Goal: Feedback & Contribution: Contribute content

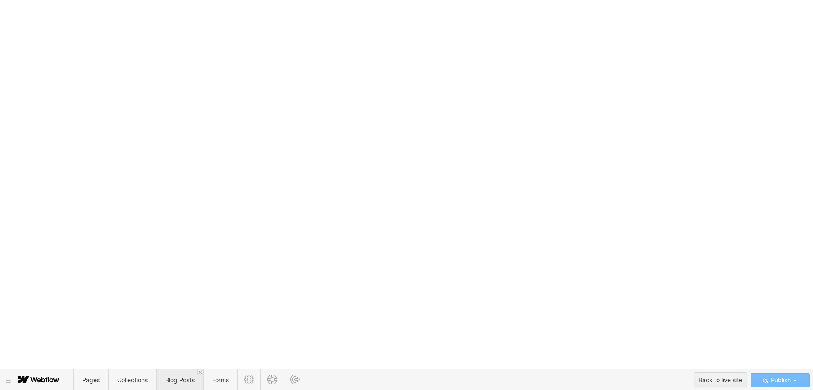
click at [177, 379] on span "Blog Posts" at bounding box center [180, 379] width 30 height 7
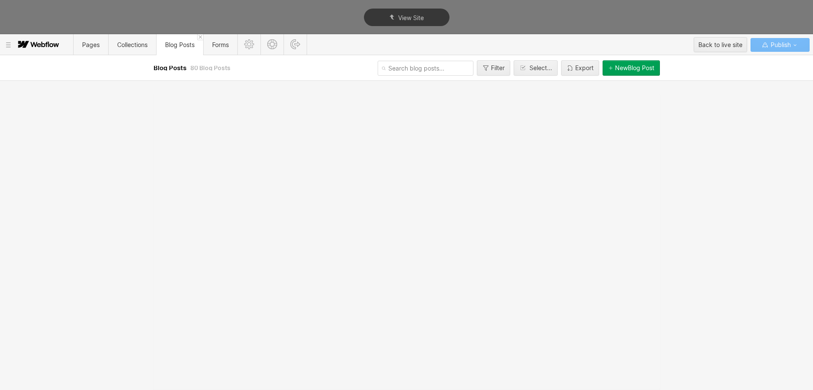
click at [619, 71] on div "New Blog Post" at bounding box center [634, 68] width 39 height 7
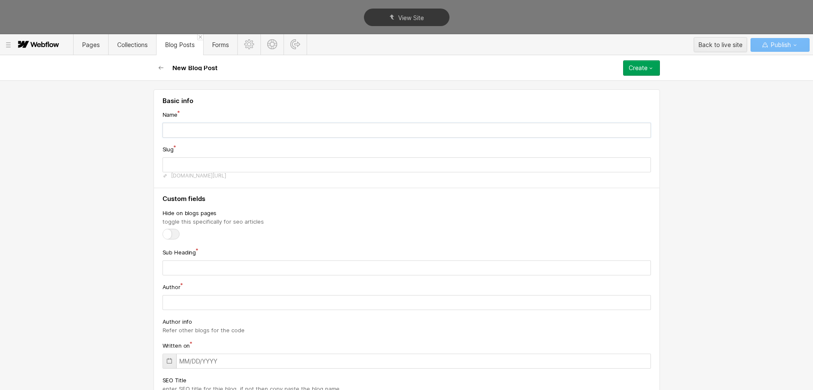
click at [203, 132] on input "text" at bounding box center [407, 130] width 488 height 15
paste input "Top 10 Affordable Branding Agencies (2025)"
type input "Top 10 Affordable Branding Agencies (2025)"
type input "top-10-affordable-branding-agencies-2025"
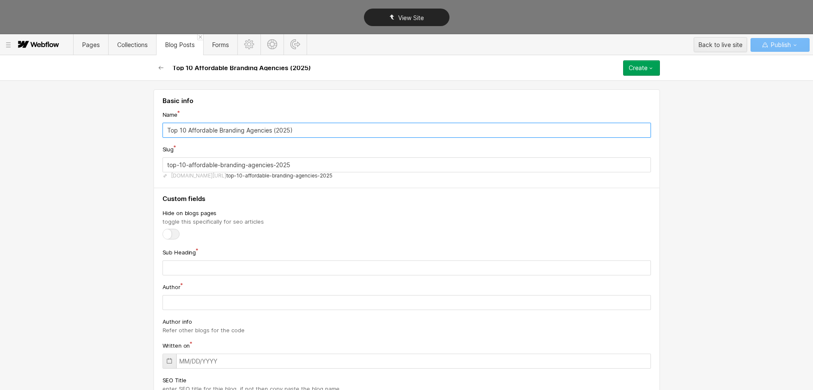
type input "Top 10 Affordable Branding Agencies (2025)"
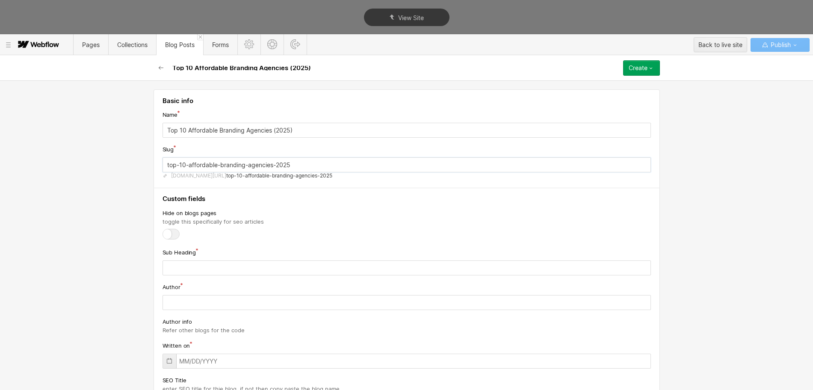
click at [229, 162] on input "top-10-affordable-branding-agencies-2025" at bounding box center [407, 164] width 488 height 15
click at [226, 163] on input "top-10-affordable-branding-agencies-2025" at bounding box center [407, 164] width 488 height 15
click at [225, 165] on input "top-10-affordable-branding-agencies-2025" at bounding box center [407, 164] width 488 height 15
paste input "affordable-branding-agency"
type input "affordable-branding-agency"
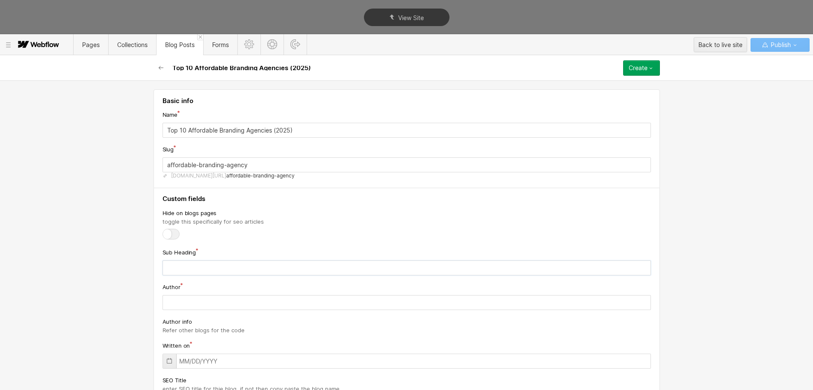
click at [228, 268] on input "text" at bounding box center [407, 267] width 488 height 15
paste input "Explore affordable branding agencies that deliver quality brand strategies and …"
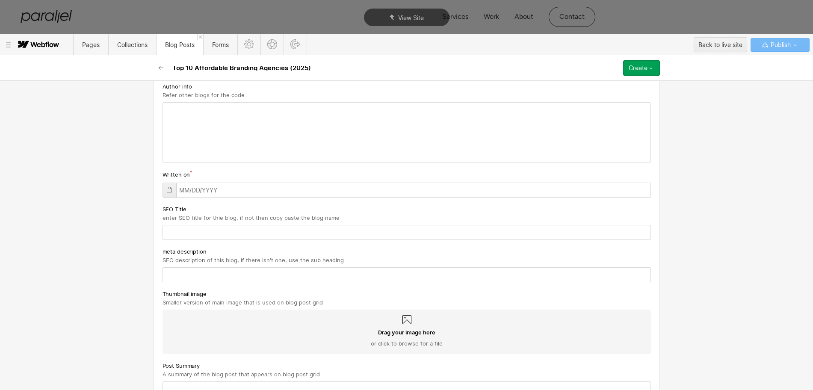
scroll to position [236, 0]
type input "Explore affordable branding agencies that deliver quality brand strategies and …"
click at [181, 270] on input "text" at bounding box center [407, 274] width 488 height 15
paste input "Explore affordable branding agencies that deliver quality brand strategies and …"
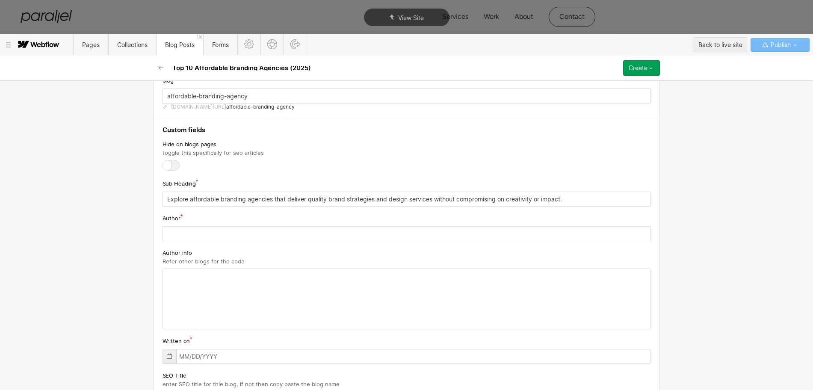
scroll to position [0, 0]
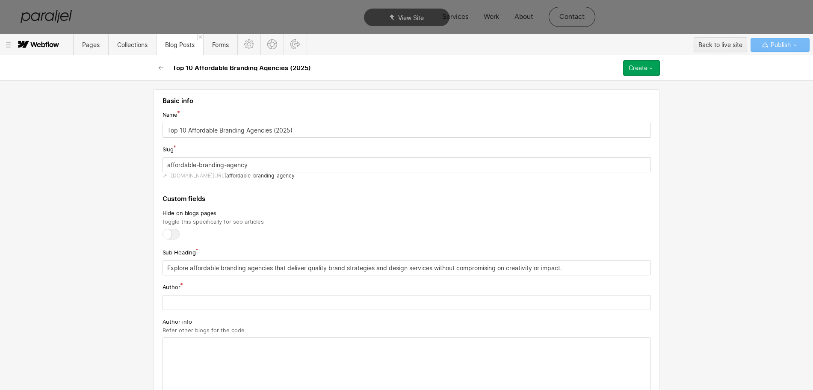
type input "Explore affordable branding agencies that deliver quality brand strategies and …"
click at [193, 128] on input "Top 10 Affordable Branding Agencies (2025)" at bounding box center [407, 130] width 488 height 15
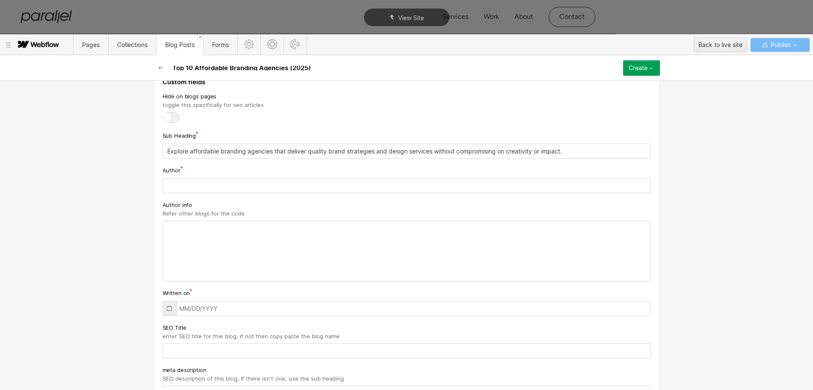
scroll to position [141, 0]
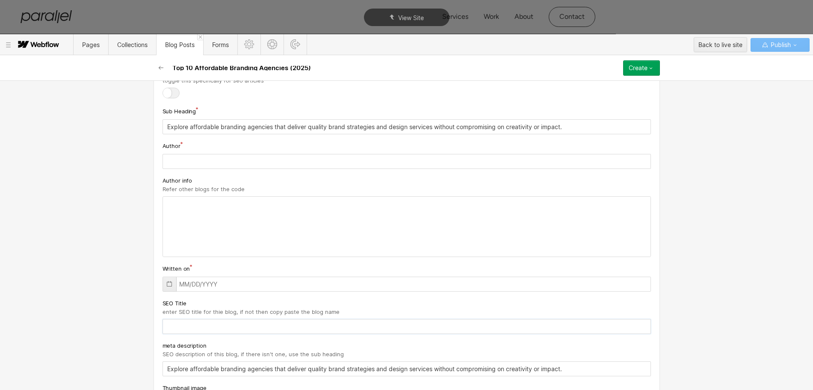
click at [182, 329] on input "text" at bounding box center [407, 326] width 488 height 15
paste input "Top 10 Affordable Branding Agencies (2025)"
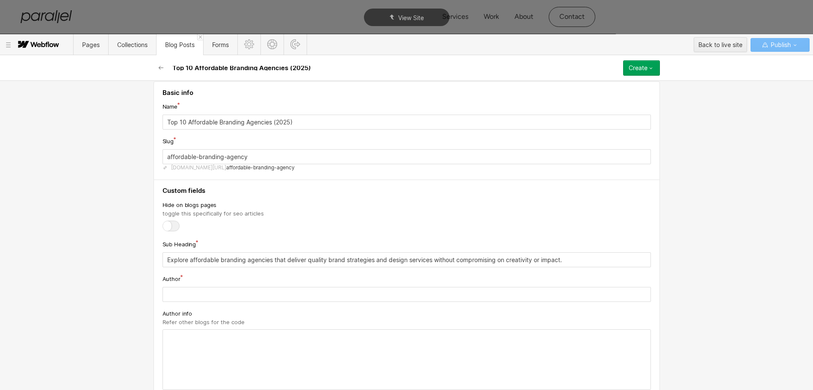
scroll to position [0, 0]
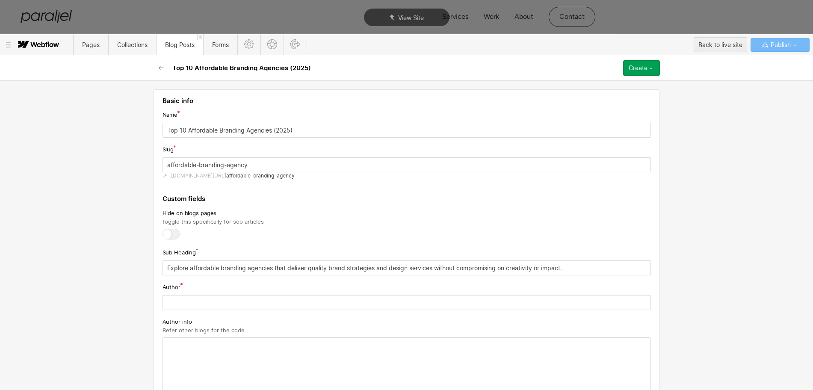
type input "Top 10 Affordable Branding Agencies (2025)"
click at [200, 301] on input "text" at bounding box center [407, 302] width 488 height 15
paste input "[PERSON_NAME]"
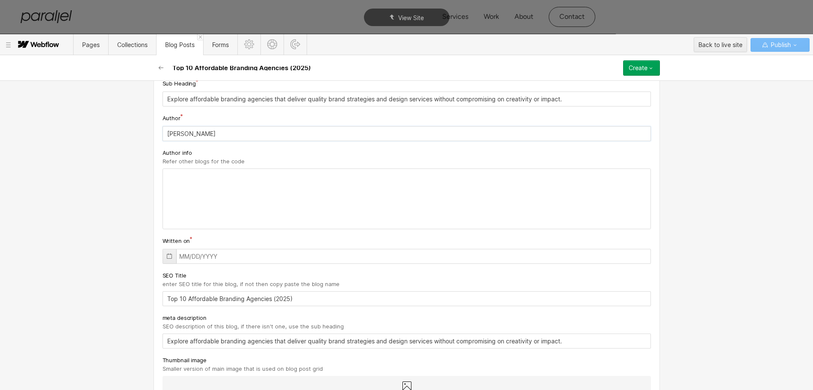
scroll to position [186, 0]
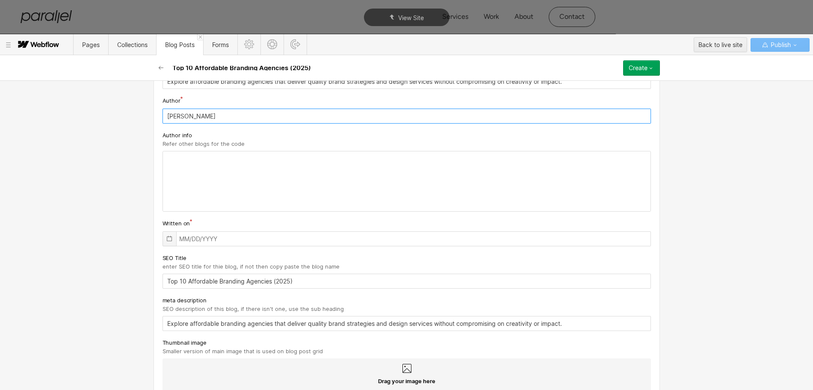
type input "[PERSON_NAME]"
click at [167, 241] on icon at bounding box center [169, 239] width 5 height 6
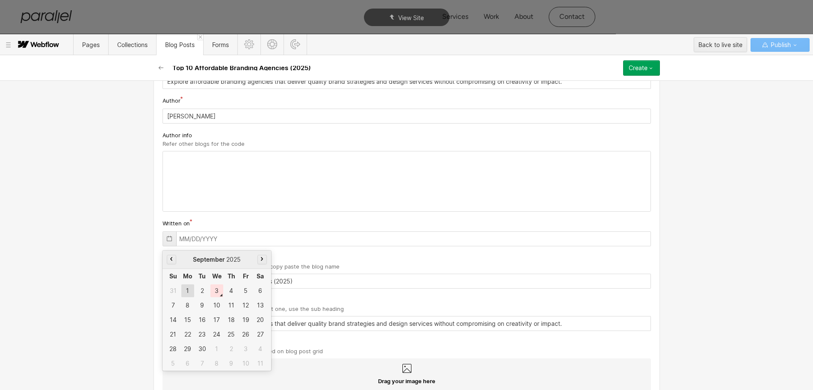
click at [185, 289] on div "1" at bounding box center [187, 290] width 13 height 13
type input "[DATE]"
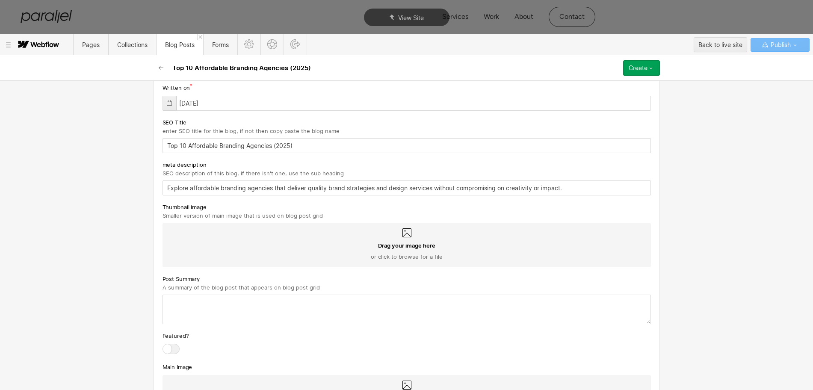
scroll to position [329, 0]
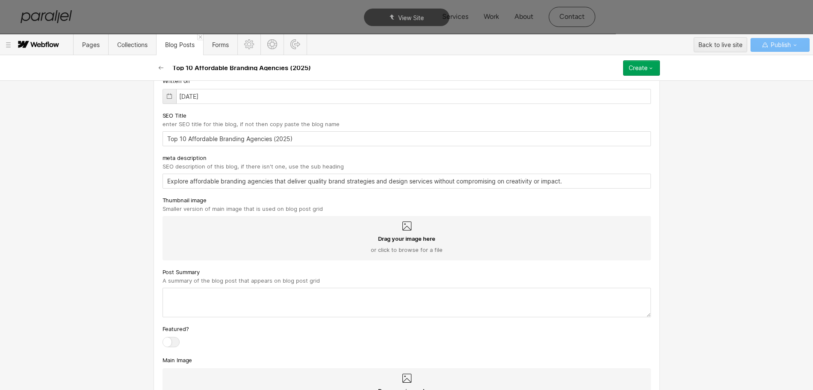
click at [397, 228] on div "Drag your image here or click to browse for a file" at bounding box center [407, 238] width 488 height 44
click at [0, 0] on input "Drag your image here or click to browse for a file" at bounding box center [0, 0] width 0 height 0
click at [404, 223] on icon at bounding box center [407, 226] width 10 height 10
click at [0, 0] on input "Drag your image here or click to browse for a file" at bounding box center [0, 0] width 0 height 0
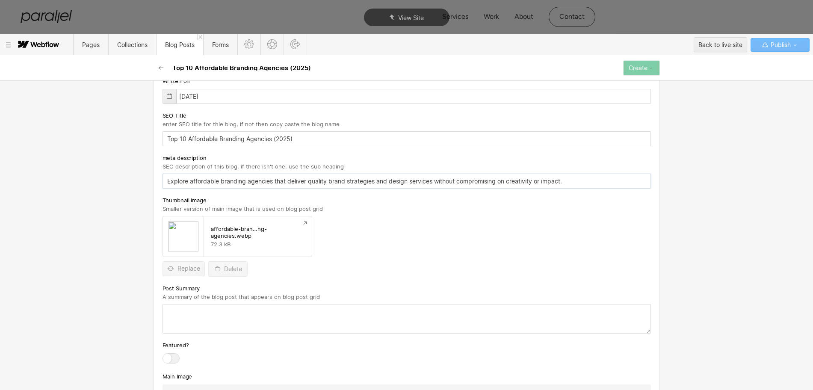
click at [224, 180] on input "Explore affordable branding agencies that deliver quality brand strategies and …" at bounding box center [407, 181] width 488 height 15
click at [198, 331] on textarea at bounding box center [407, 319] width 488 height 30
paste textarea "Explore affordable branding agencies that deliver quality brand strategies and …"
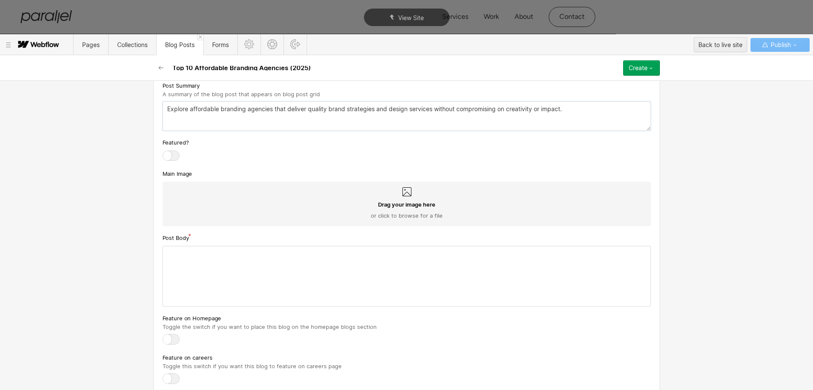
scroll to position [536, 0]
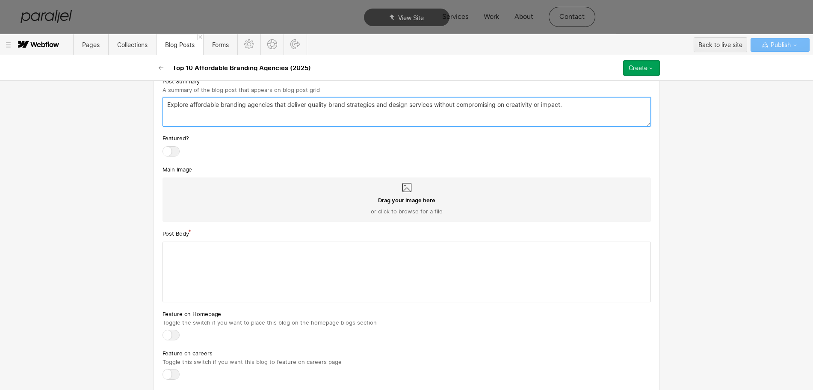
type textarea "Explore affordable branding agencies that deliver quality brand strategies and …"
click at [405, 187] on icon at bounding box center [407, 188] width 10 height 10
click at [0, 0] on input "Drag your image here or click to browse for a file" at bounding box center [0, 0] width 0 height 0
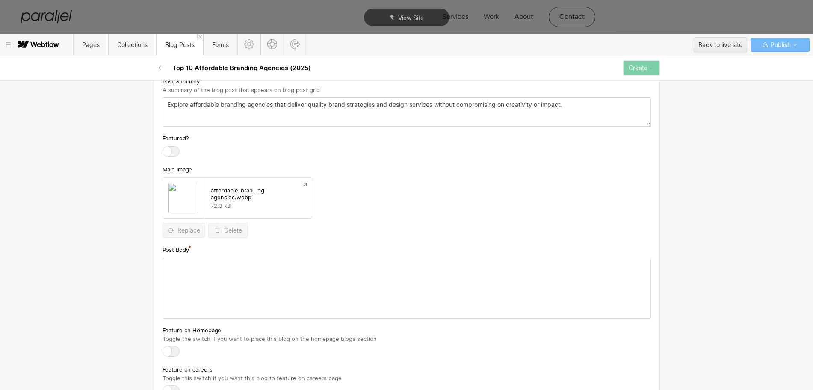
scroll to position [618, 0]
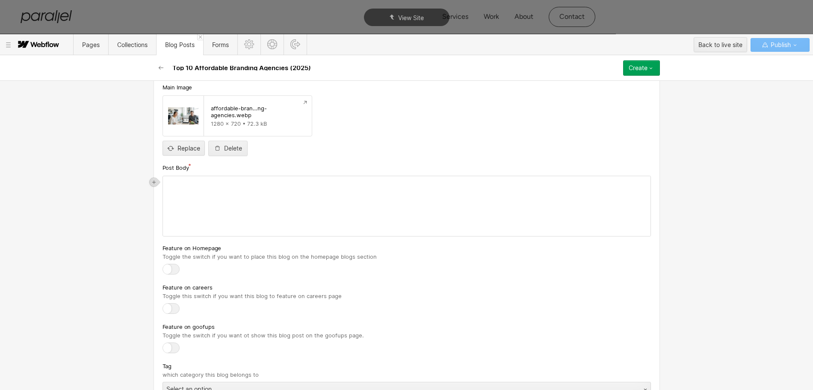
click at [260, 226] on div "‍" at bounding box center [407, 206] width 488 height 60
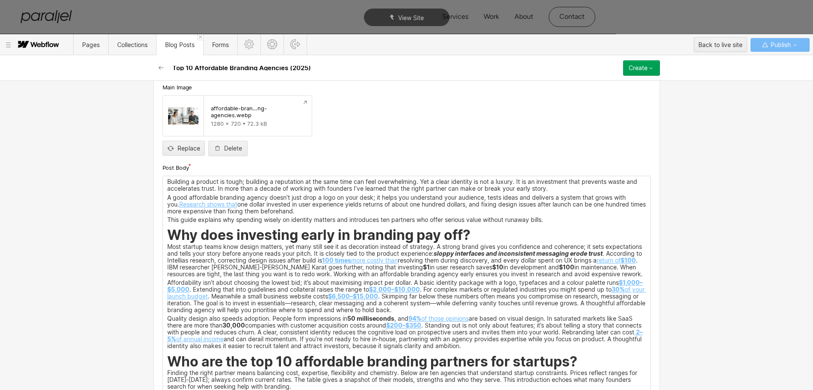
click at [561, 187] on p "Building a product is tough; building a reputation at the same time can feel ov…" at bounding box center [406, 186] width 479 height 12
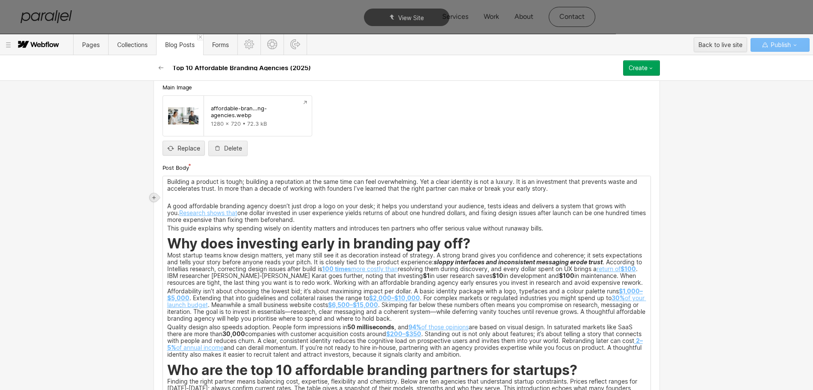
click at [153, 195] on icon at bounding box center [153, 197] width 5 height 5
click at [168, 198] on div at bounding box center [170, 197] width 16 height 13
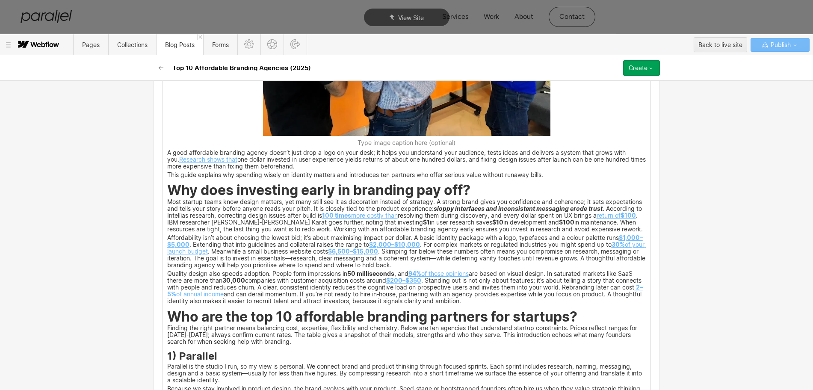
scroll to position [901, 0]
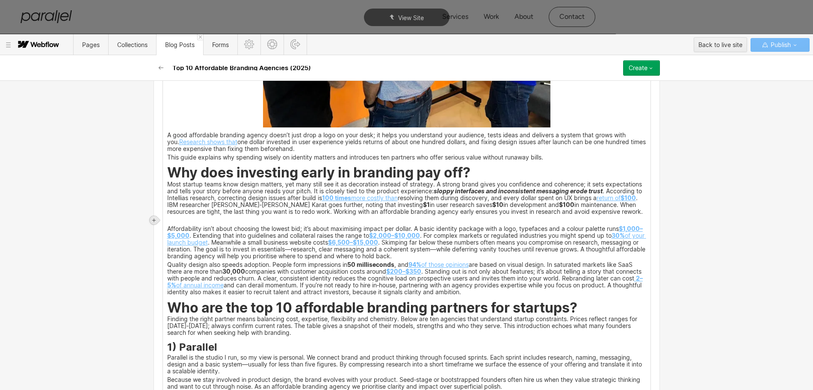
click at [153, 219] on icon at bounding box center [153, 220] width 5 height 5
click at [171, 221] on div at bounding box center [170, 219] width 16 height 13
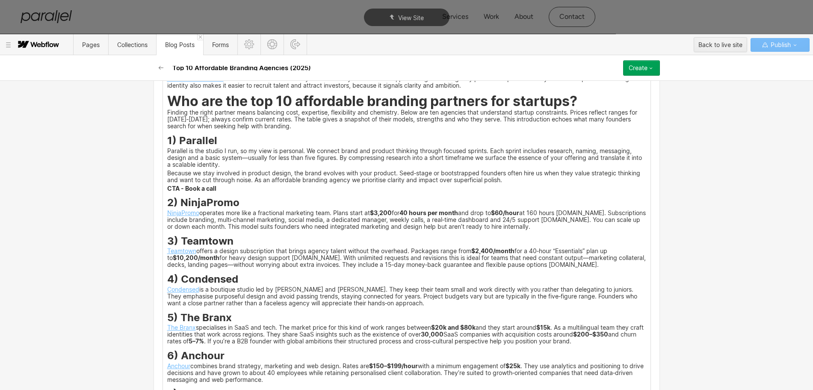
scroll to position [1287, 0]
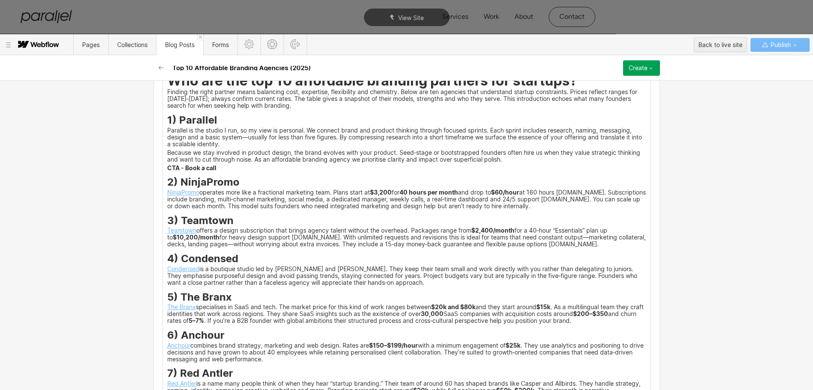
click at [233, 156] on div "Building a product is tough; building a reputation at the same time can feel ov…" at bounding box center [407, 209] width 488 height 1405
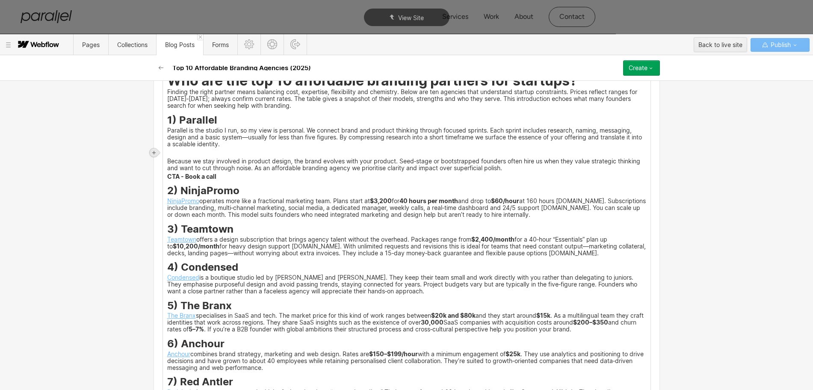
click at [152, 152] on icon at bounding box center [153, 152] width 3 height 3
click at [170, 153] on div at bounding box center [170, 152] width 16 height 13
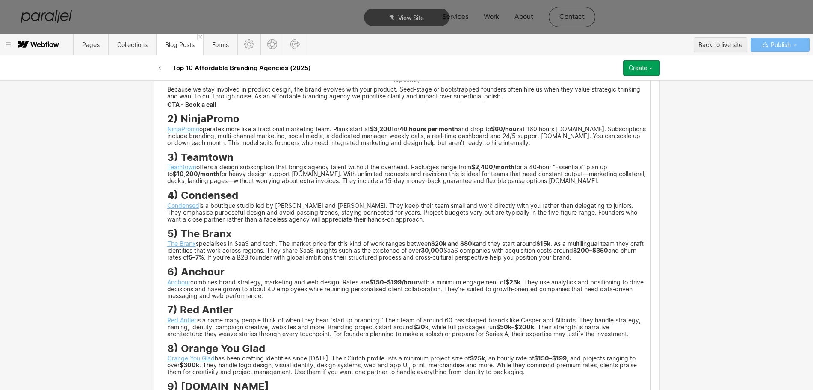
scroll to position [1398, 0]
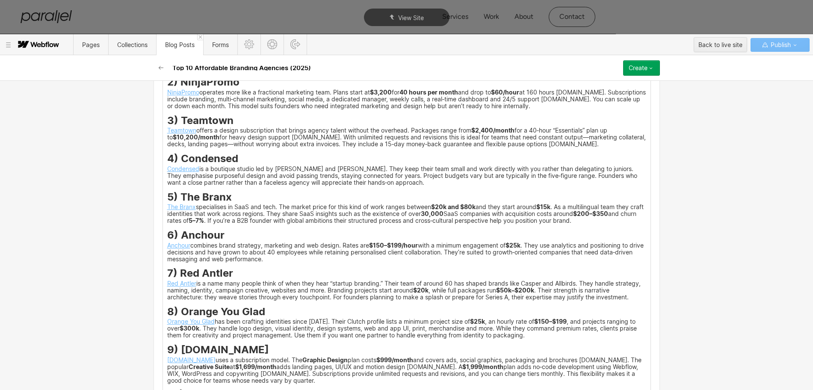
click at [507, 253] on div "Building a product is tough; building a reputation at the same time can feel ov…" at bounding box center [407, 104] width 488 height 1416
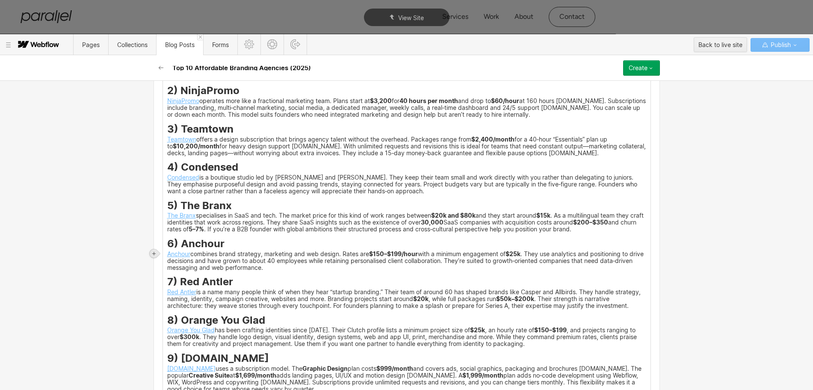
click at [153, 253] on icon at bounding box center [153, 253] width 3 height 3
click at [171, 253] on div at bounding box center [170, 253] width 16 height 13
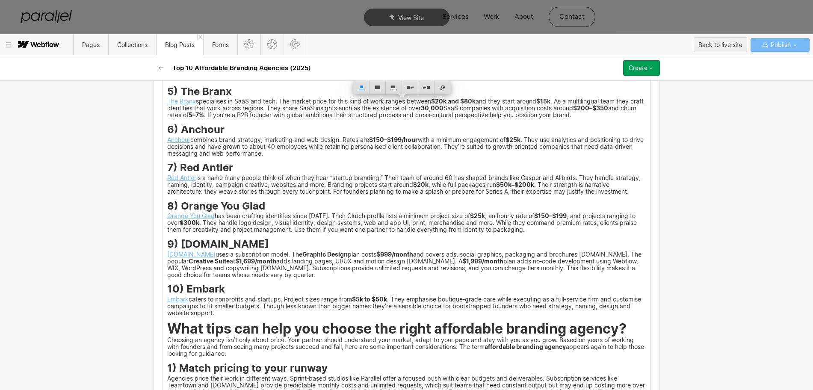
scroll to position [1557, 0]
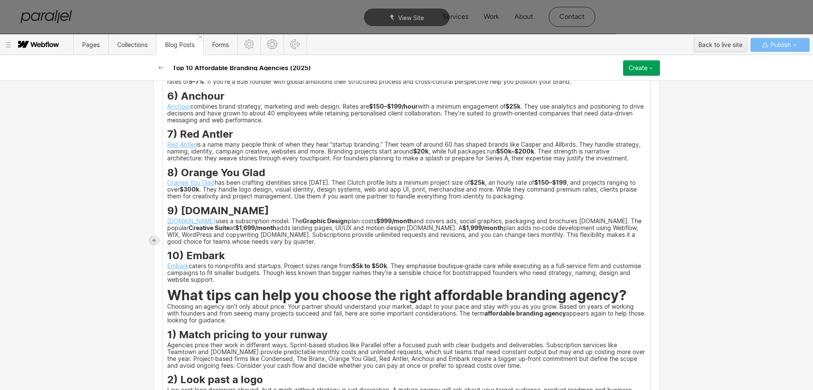
click at [153, 239] on icon at bounding box center [153, 240] width 5 height 5
click at [168, 240] on div at bounding box center [170, 239] width 16 height 13
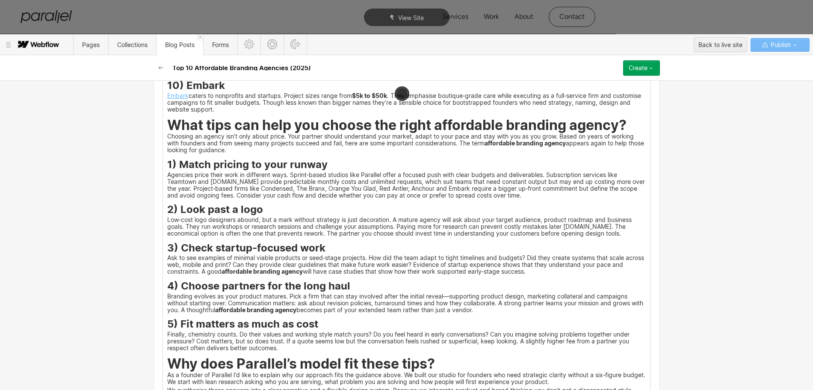
scroll to position [1779, 0]
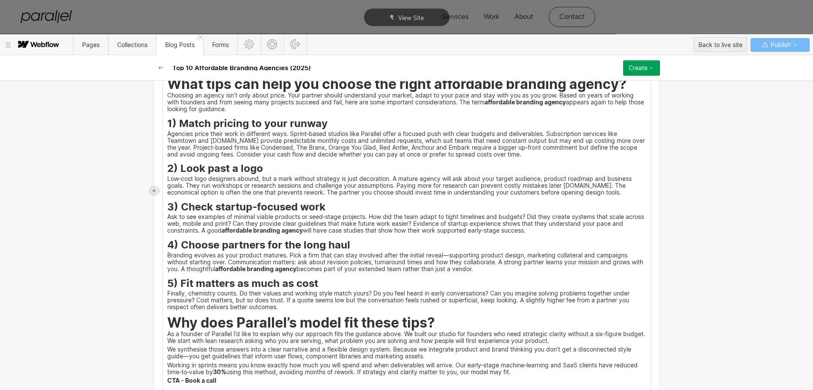
click at [151, 192] on icon at bounding box center [153, 190] width 5 height 5
click at [170, 192] on div at bounding box center [170, 190] width 16 height 13
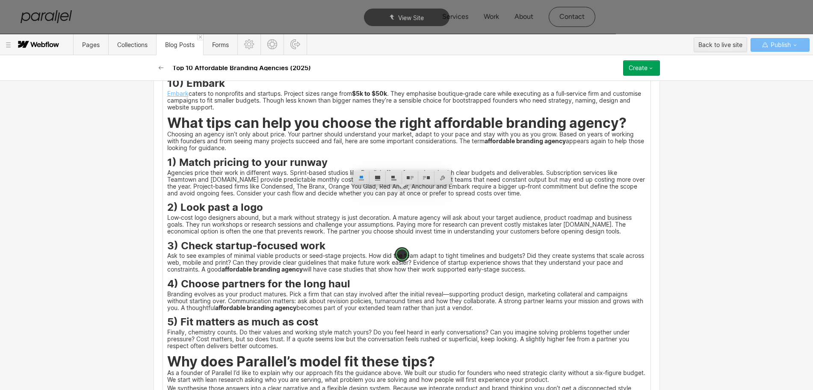
scroll to position [1968, 0]
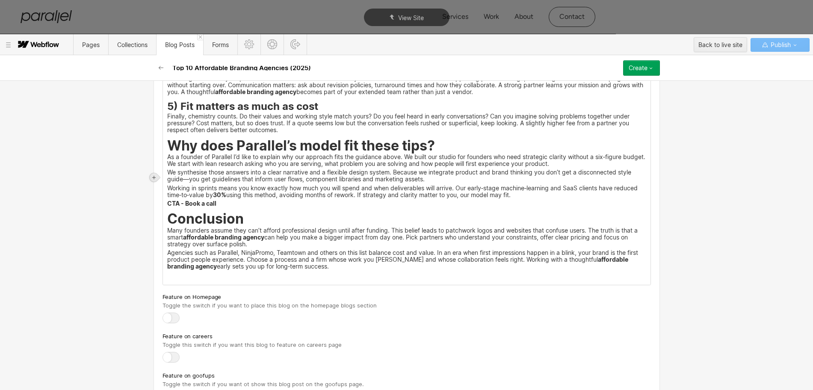
click at [156, 178] on icon at bounding box center [153, 177] width 5 height 5
click at [168, 176] on div at bounding box center [170, 177] width 16 height 13
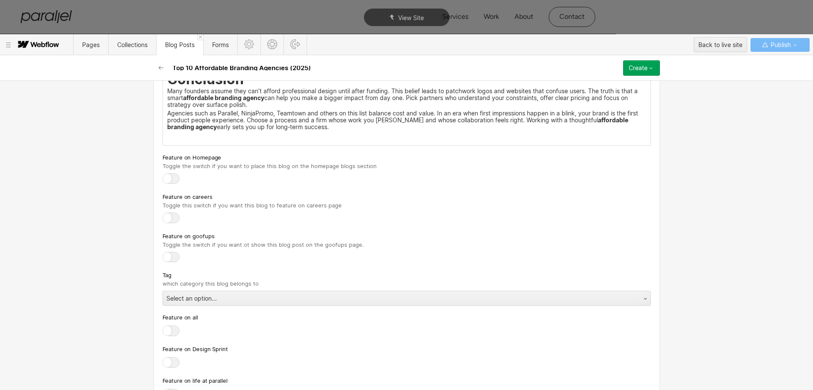
scroll to position [2151, 0]
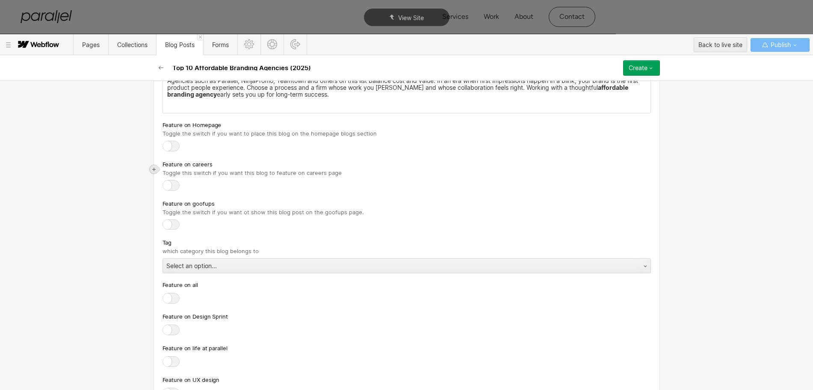
click at [151, 168] on icon at bounding box center [153, 169] width 5 height 5
click at [171, 173] on div at bounding box center [170, 169] width 16 height 13
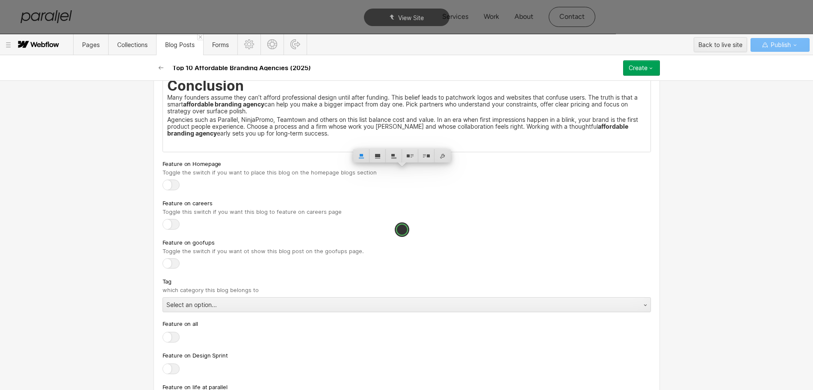
scroll to position [2264, 0]
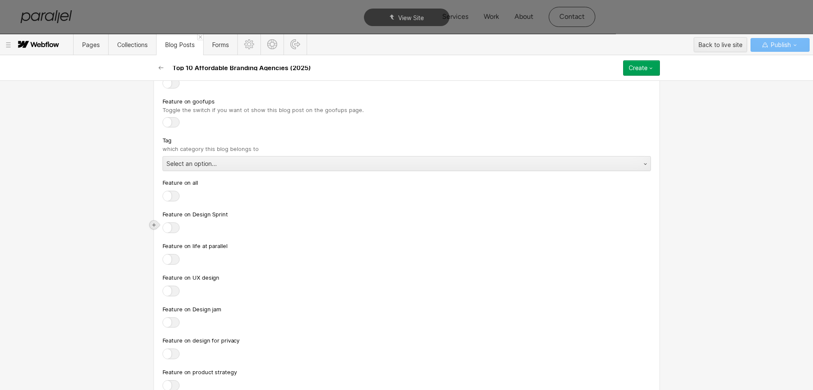
click at [153, 226] on icon at bounding box center [153, 224] width 5 height 5
click at [169, 225] on div at bounding box center [170, 224] width 16 height 13
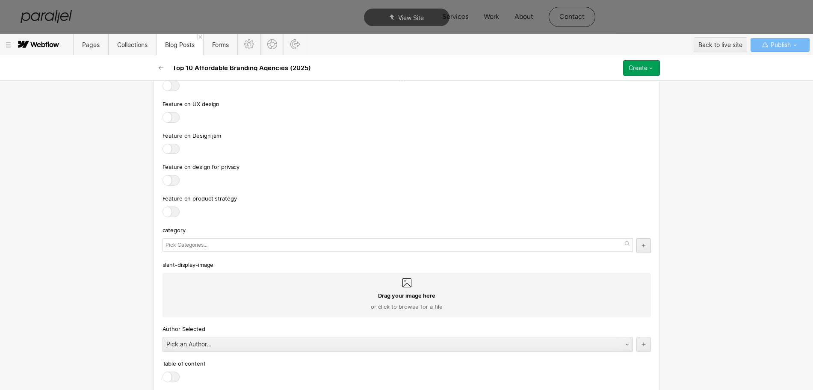
scroll to position [2495, 0]
drag, startPoint x: 155, startPoint y: 163, endPoint x: 150, endPoint y: 169, distance: 8.2
click at [150, 205] on div at bounding box center [154, 209] width 9 height 9
click at [171, 202] on div at bounding box center [170, 208] width 16 height 13
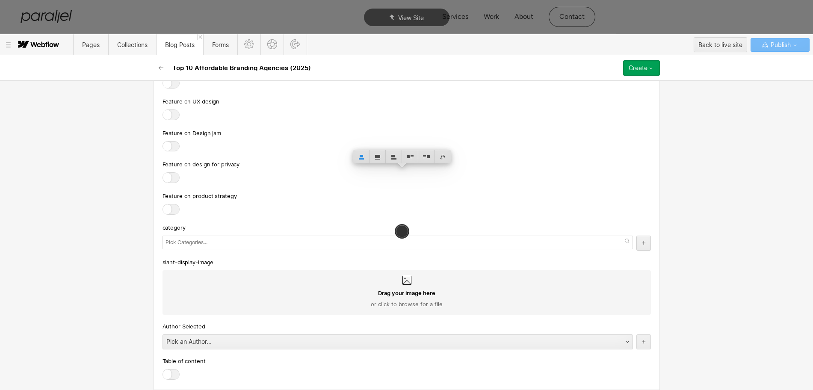
scroll to position [2627, 0]
click at [153, 366] on icon at bounding box center [153, 368] width 5 height 5
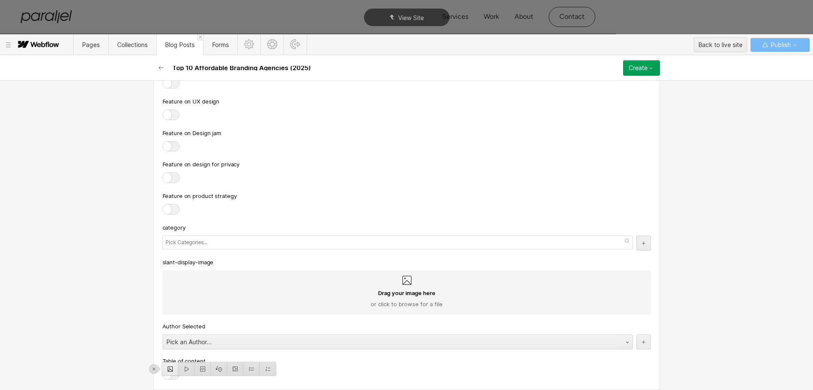
click at [170, 362] on div at bounding box center [170, 368] width 16 height 13
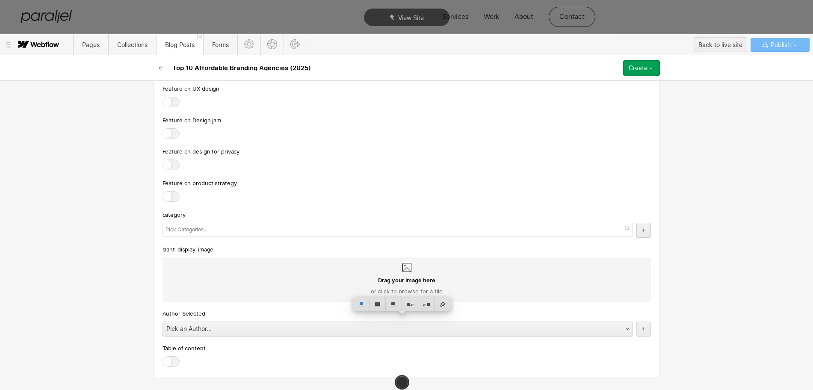
scroll to position [2743, 0]
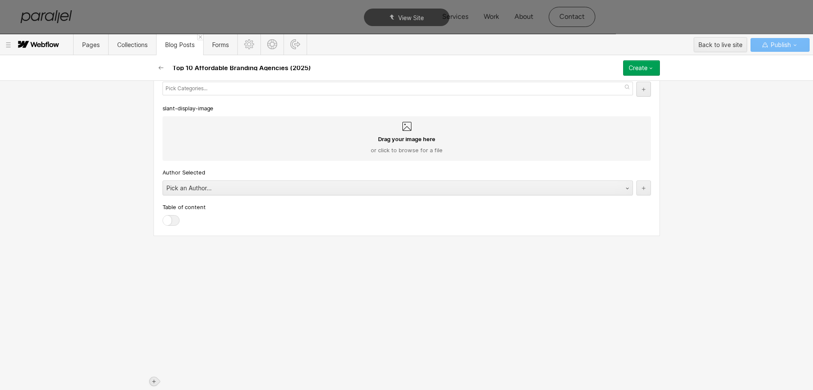
click at [151, 379] on icon at bounding box center [153, 381] width 5 height 5
click at [174, 377] on div at bounding box center [170, 383] width 16 height 13
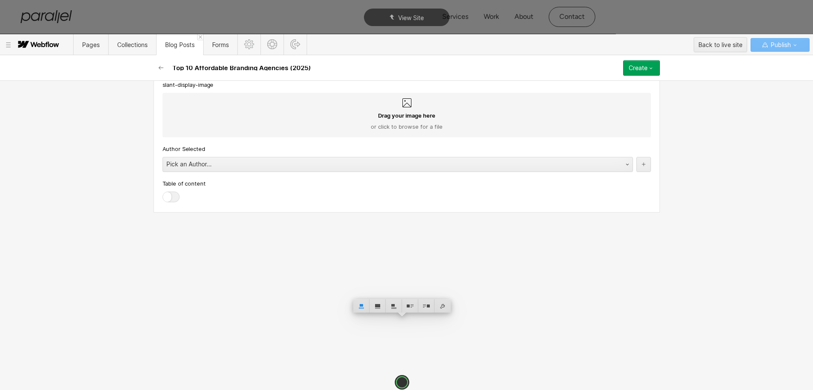
scroll to position [2895, 0]
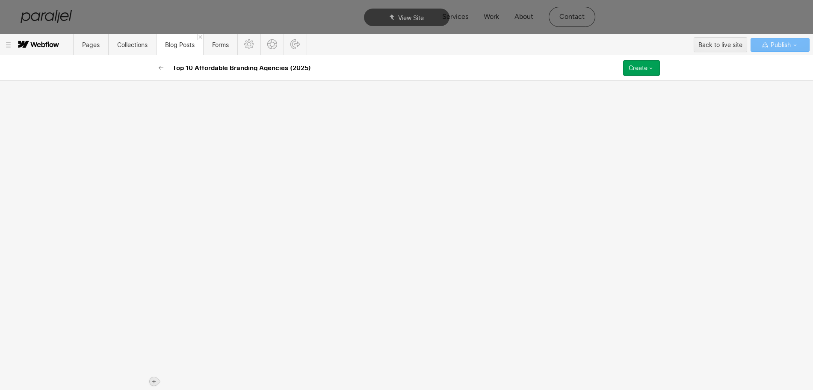
click at [154, 380] on icon at bounding box center [153, 381] width 3 height 3
click at [174, 377] on div at bounding box center [170, 383] width 16 height 13
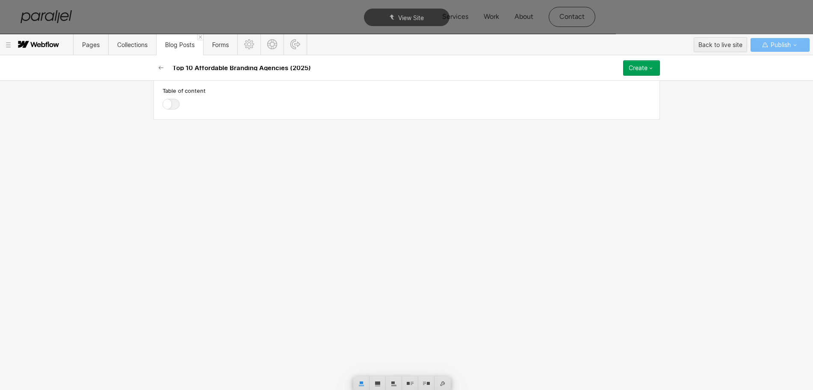
scroll to position [3385, 0]
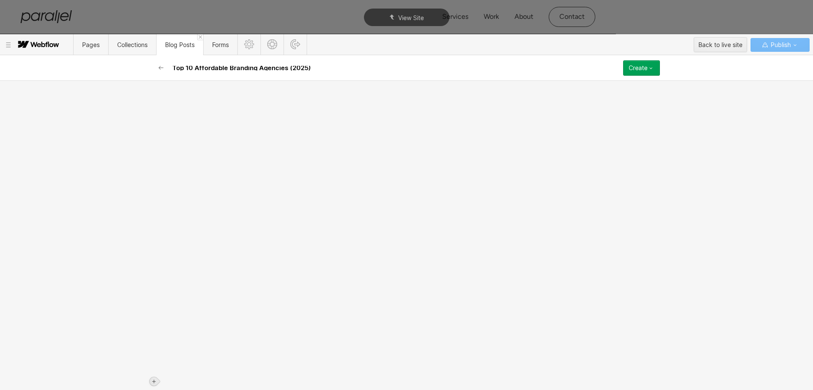
click at [153, 379] on icon at bounding box center [153, 381] width 5 height 5
click at [168, 377] on div at bounding box center [170, 383] width 16 height 13
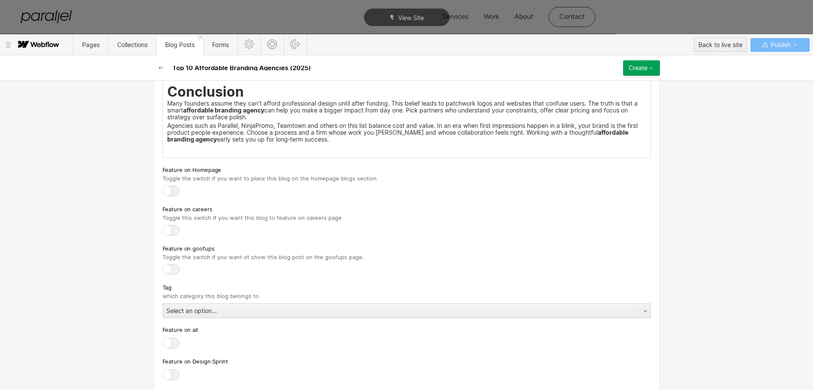
scroll to position [3740, 0]
click at [188, 311] on div "Select an option..." at bounding box center [398, 312] width 470 height 14
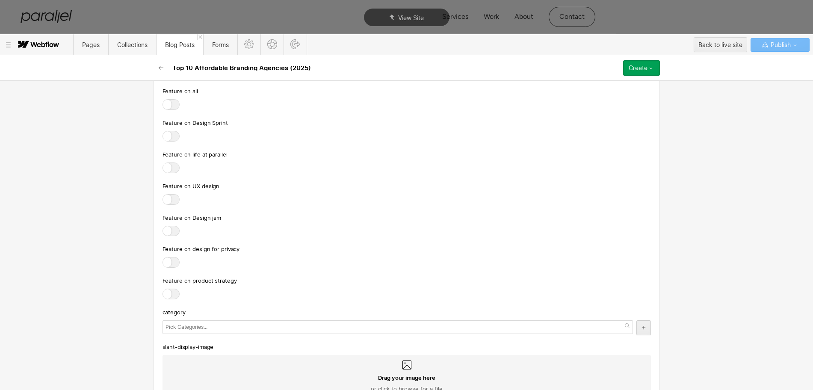
scroll to position [4072, 0]
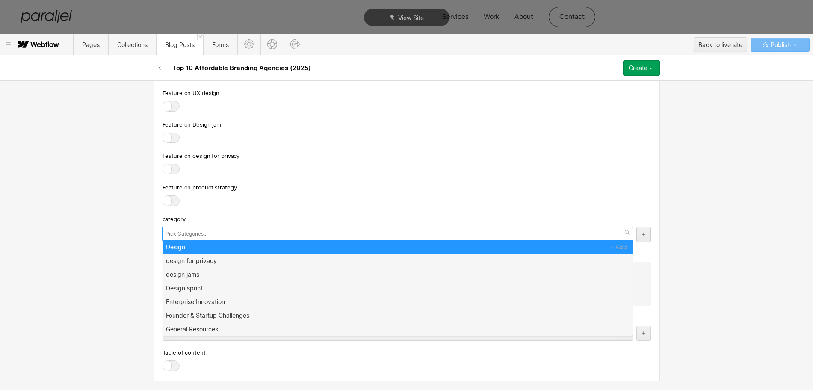
click at [191, 233] on input "text" at bounding box center [187, 234] width 44 height 12
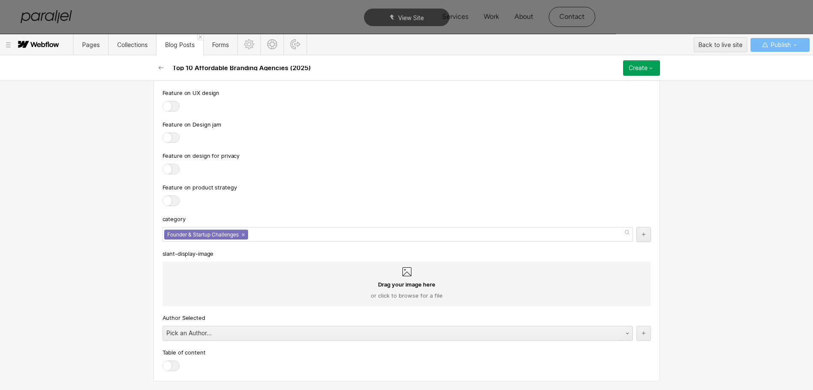
click at [377, 161] on div "Feature on design for privacy" at bounding box center [407, 163] width 488 height 25
click at [402, 274] on icon at bounding box center [407, 272] width 10 height 10
click at [0, 0] on input "Drag your image here or click to browse for a file" at bounding box center [0, 0] width 0 height 0
click at [216, 333] on div "Pick an Author..." at bounding box center [389, 333] width 452 height 14
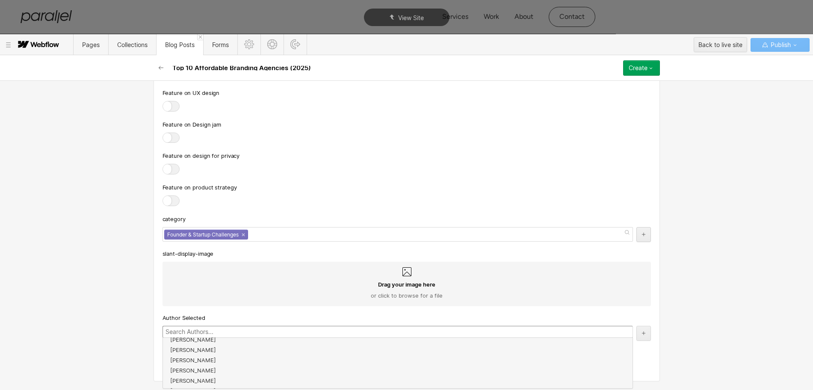
scroll to position [147, 0]
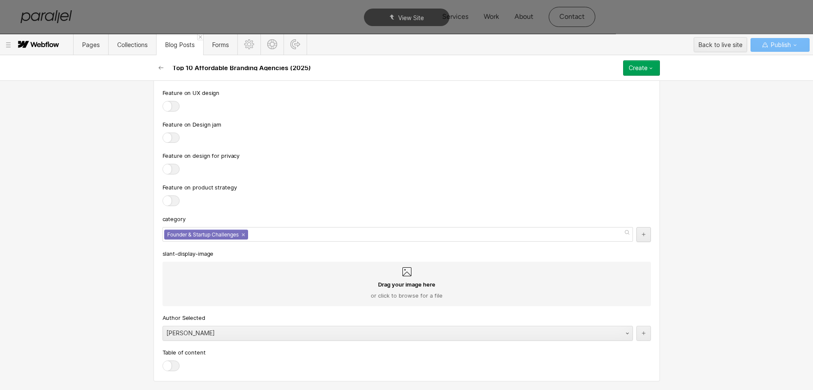
click at [165, 364] on div at bounding box center [171, 365] width 17 height 11
click at [0, 0] on input "checkbox" at bounding box center [0, 0] width 0 height 0
click at [641, 71] on button "Create" at bounding box center [641, 67] width 37 height 15
click at [607, 95] on span "Publish now" at bounding box center [595, 97] width 29 height 8
